Goal: Task Accomplishment & Management: Complete application form

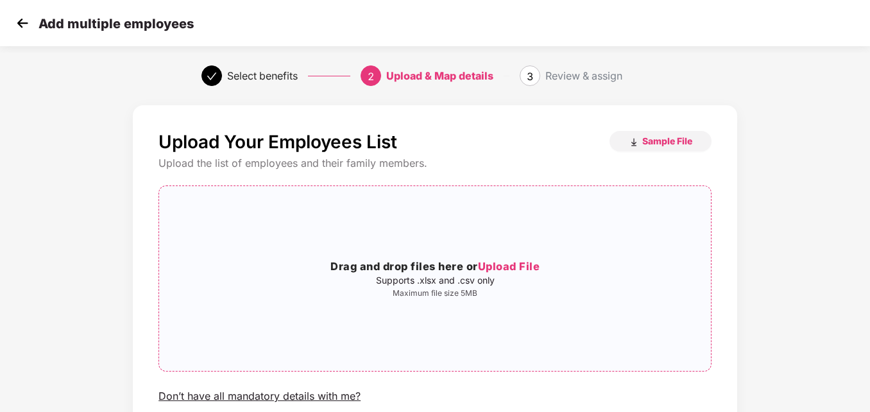
click at [528, 266] on span "Upload File" at bounding box center [509, 266] width 62 height 13
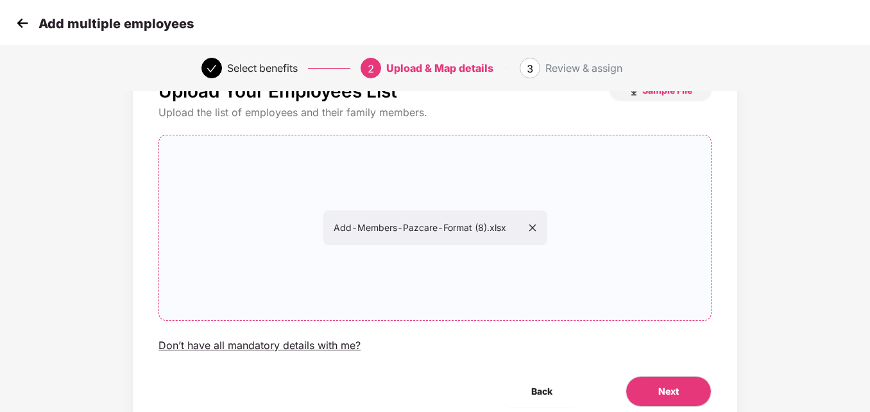
scroll to position [103, 0]
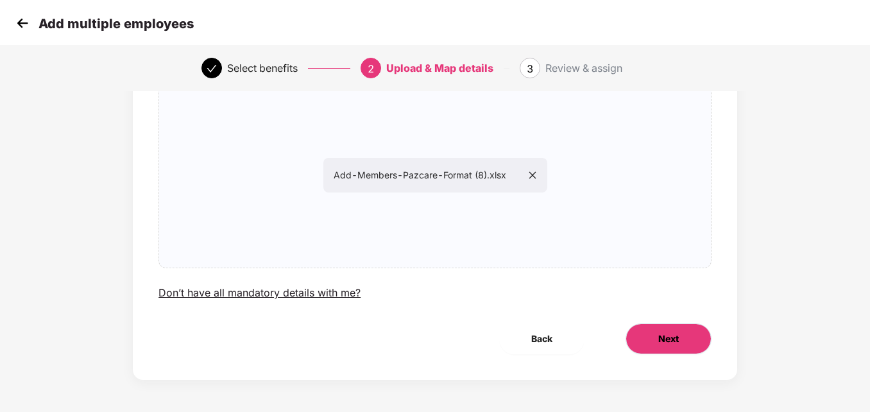
click at [664, 337] on span "Next" at bounding box center [668, 339] width 21 height 14
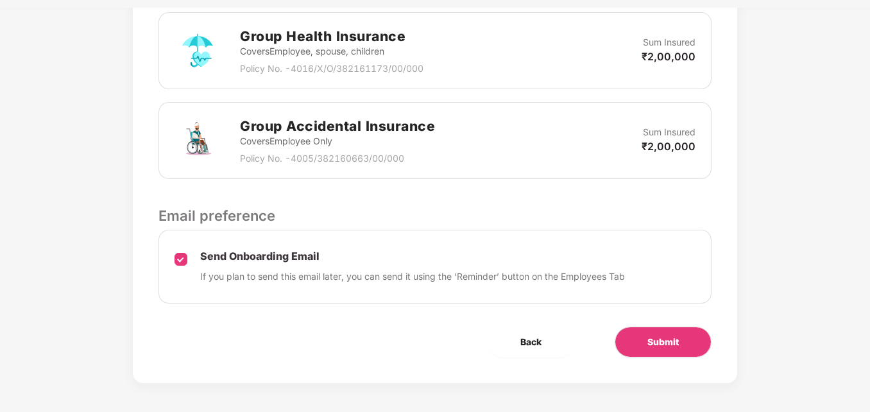
scroll to position [407, 0]
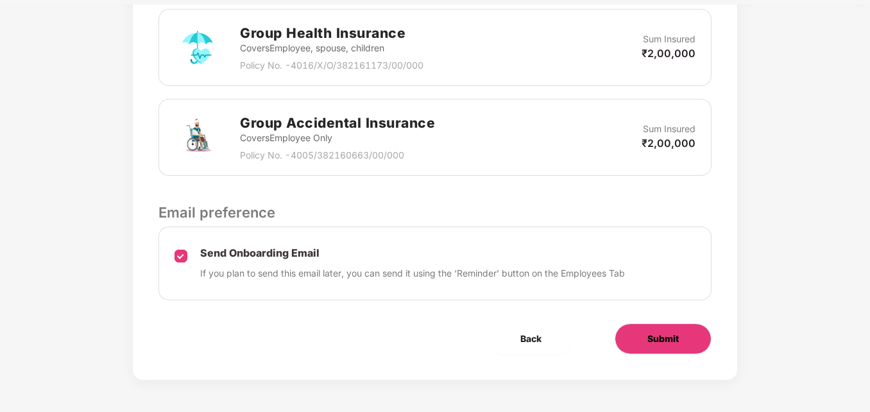
click at [662, 339] on span "Submit" at bounding box center [662, 339] width 31 height 14
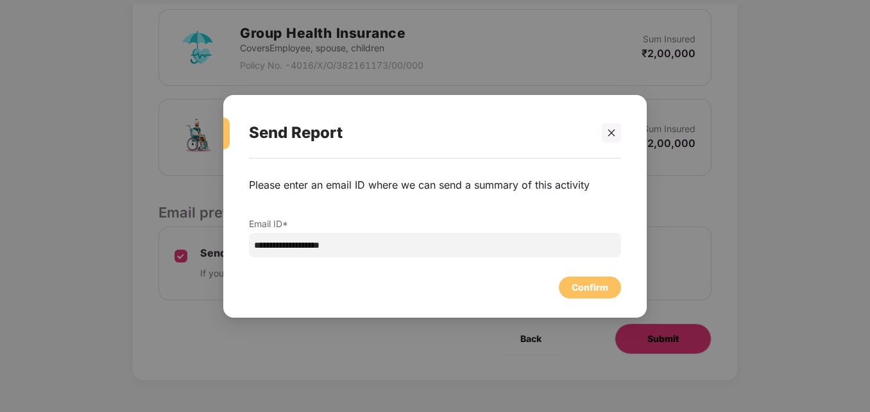
scroll to position [0, 0]
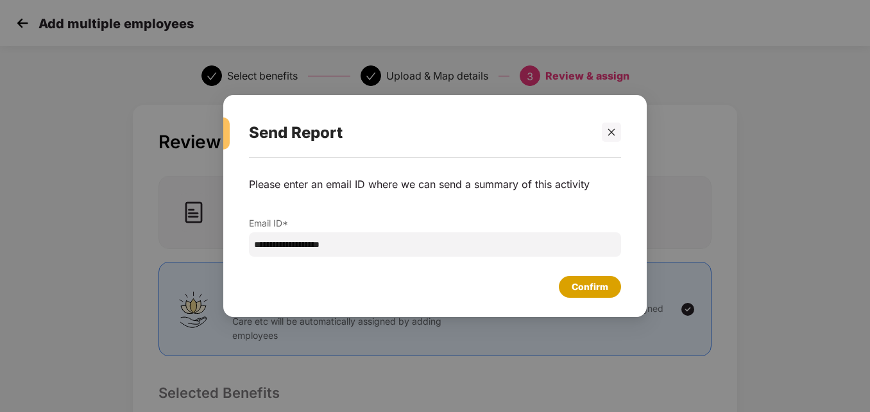
click at [584, 287] on div "Confirm" at bounding box center [589, 287] width 37 height 14
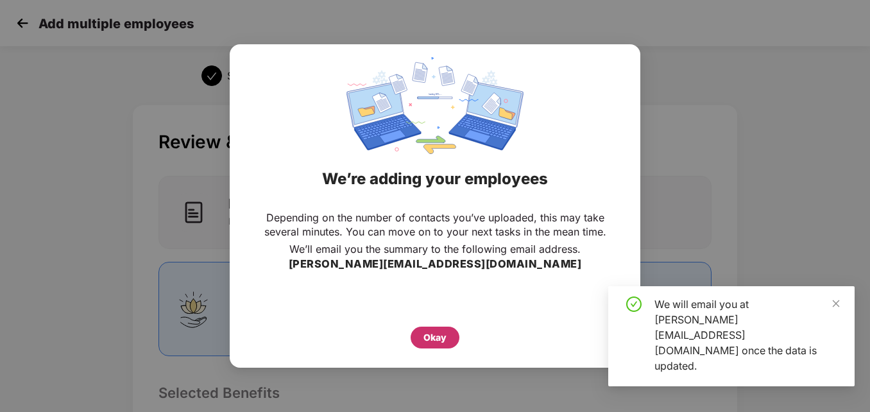
click at [444, 342] on div "Okay" at bounding box center [434, 337] width 23 height 14
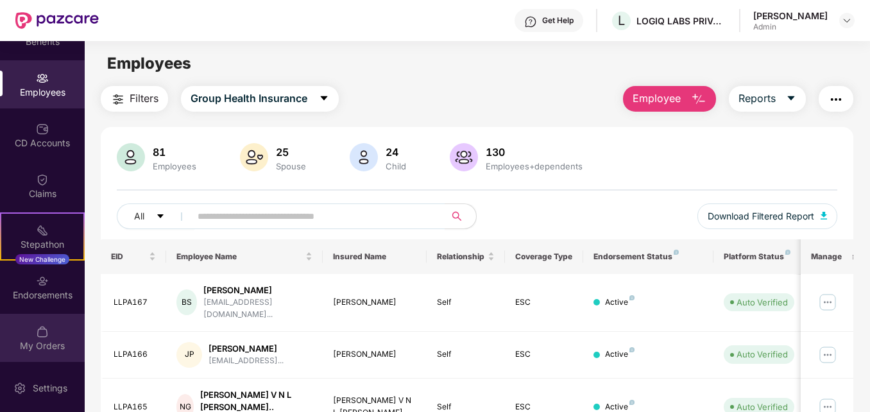
scroll to position [83, 0]
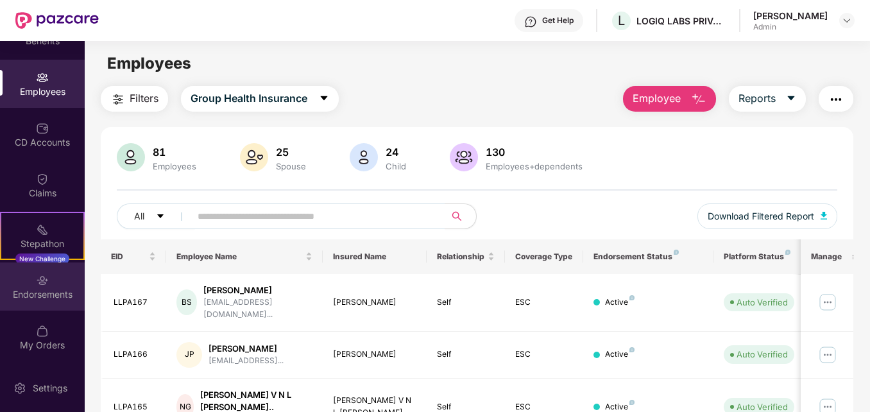
click at [37, 289] on div "Endorsements" at bounding box center [42, 294] width 85 height 13
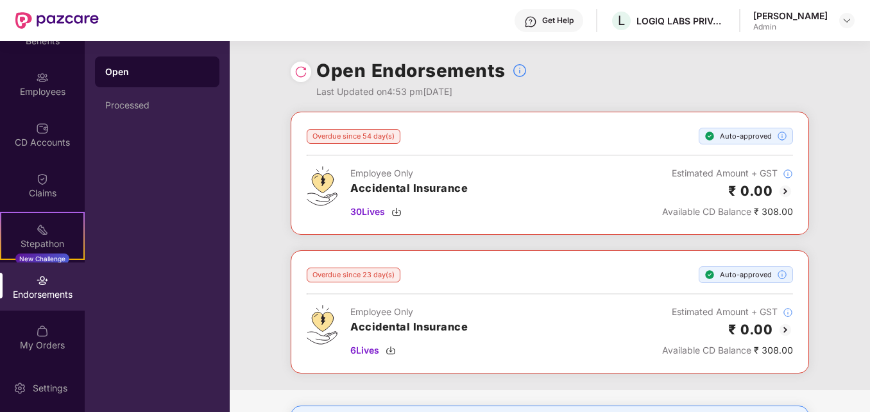
click at [37, 289] on div "Endorsements" at bounding box center [42, 294] width 85 height 13
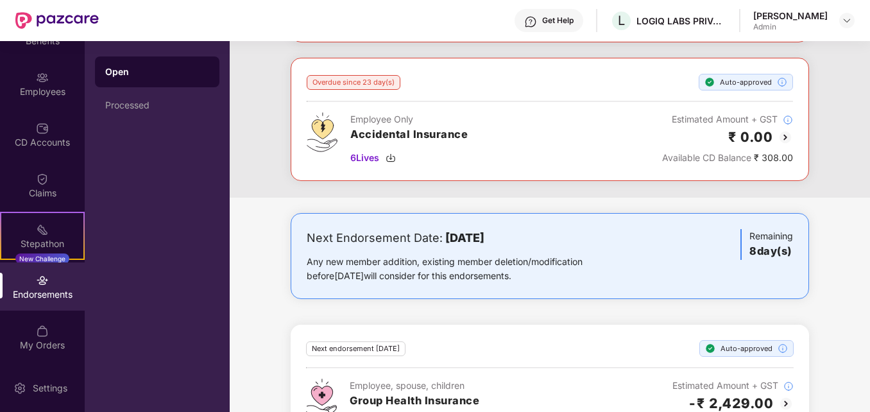
scroll to position [242, 0]
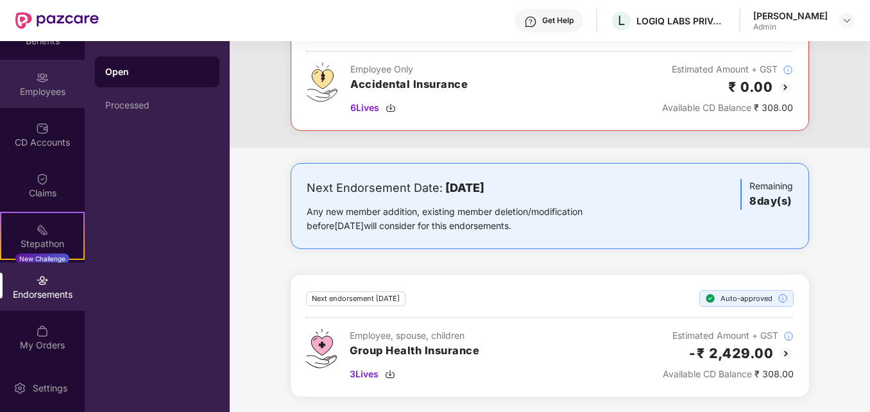
click at [31, 75] on div "Employees" at bounding box center [42, 84] width 85 height 48
